Goal: Task Accomplishment & Management: Manage account settings

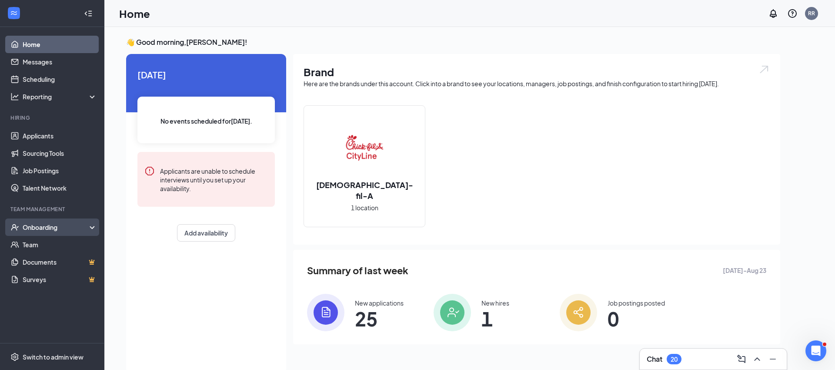
click at [36, 227] on div "Onboarding" at bounding box center [56, 227] width 67 height 9
click at [41, 246] on link "Overview" at bounding box center [60, 244] width 74 height 17
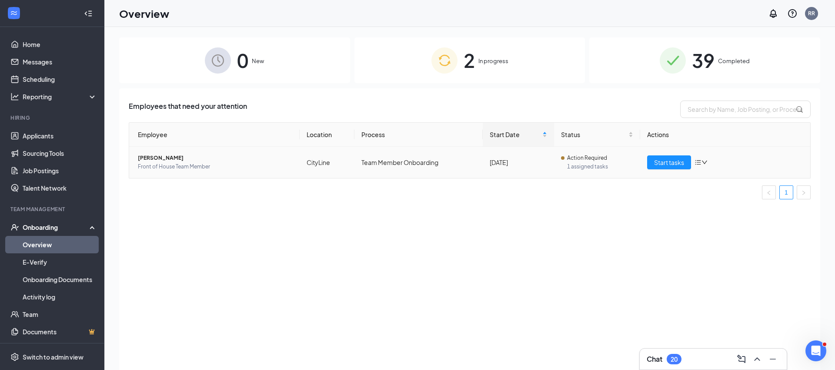
click at [162, 156] on span "[PERSON_NAME]" at bounding box center [215, 158] width 155 height 9
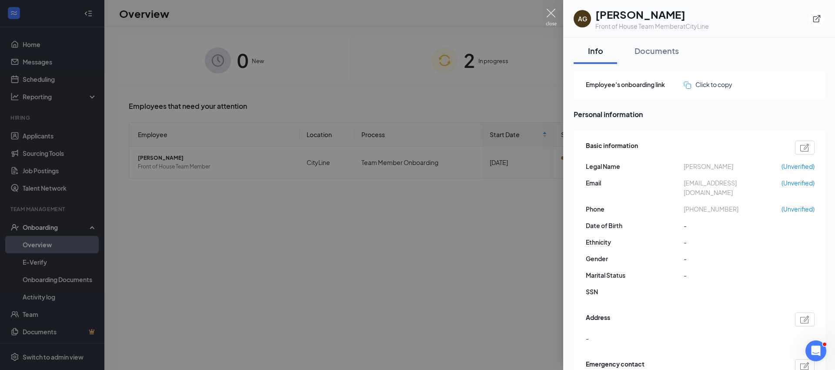
click at [549, 13] on img at bounding box center [551, 17] width 11 height 17
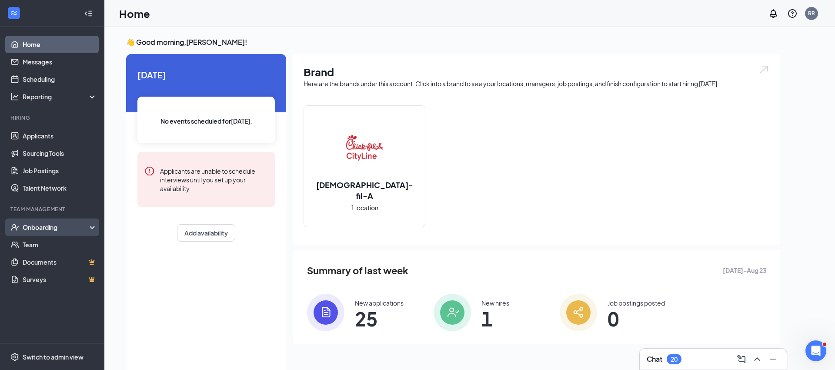
click at [42, 227] on div "Onboarding" at bounding box center [56, 227] width 67 height 9
click at [42, 247] on link "Overview" at bounding box center [60, 244] width 74 height 17
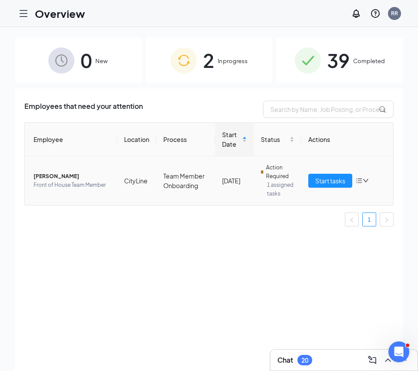
click at [41, 177] on span "[PERSON_NAME]" at bounding box center [71, 176] width 77 height 9
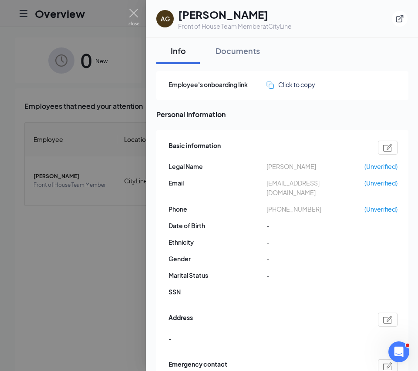
drag, startPoint x: 266, startPoint y: 184, endPoint x: 323, endPoint y: 184, distance: 57.0
click at [315, 184] on span "[EMAIL_ADDRESS][DOMAIN_NAME]" at bounding box center [315, 187] width 98 height 19
drag, startPoint x: 343, startPoint y: 185, endPoint x: 259, endPoint y: 186, distance: 83.5
click at [259, 186] on div "Email [EMAIL_ADDRESS][DOMAIN_NAME] (Unverified)" at bounding box center [282, 187] width 229 height 19
copy div "[EMAIL_ADDRESS][DOMAIN_NAME]"
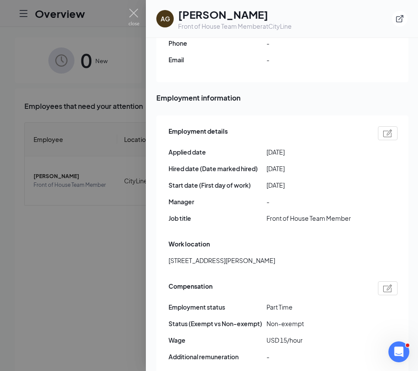
scroll to position [406, 0]
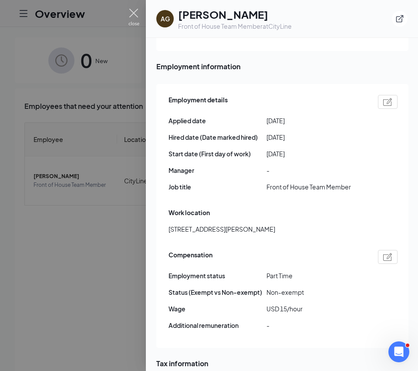
click at [132, 13] on img at bounding box center [133, 17] width 11 height 17
